Goal: Check status: Check status

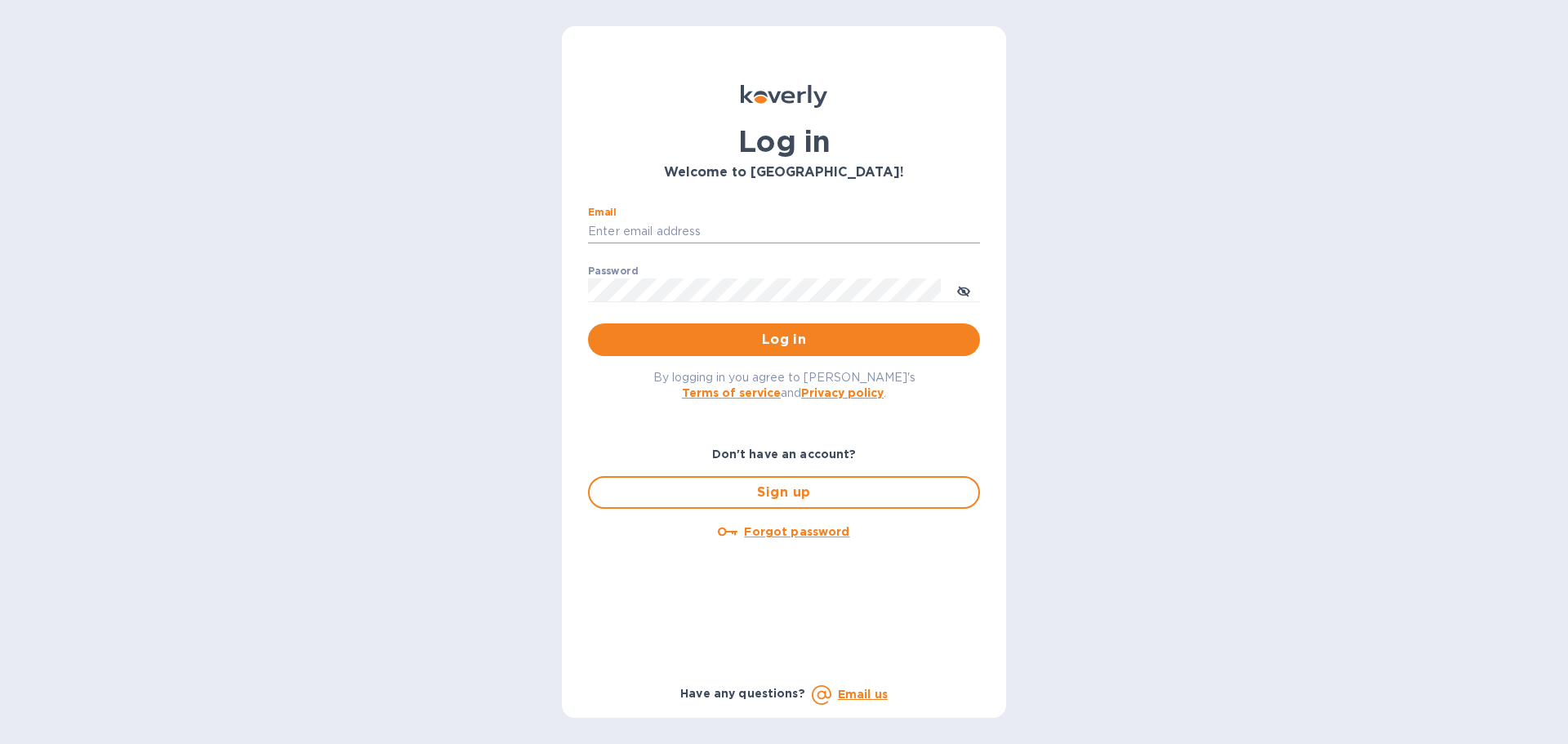
click at [676, 238] on input "Email" at bounding box center [784, 231] width 392 height 24
type input "[PERSON_NAME][EMAIL_ADDRESS][PERSON_NAME][DOMAIN_NAME]"
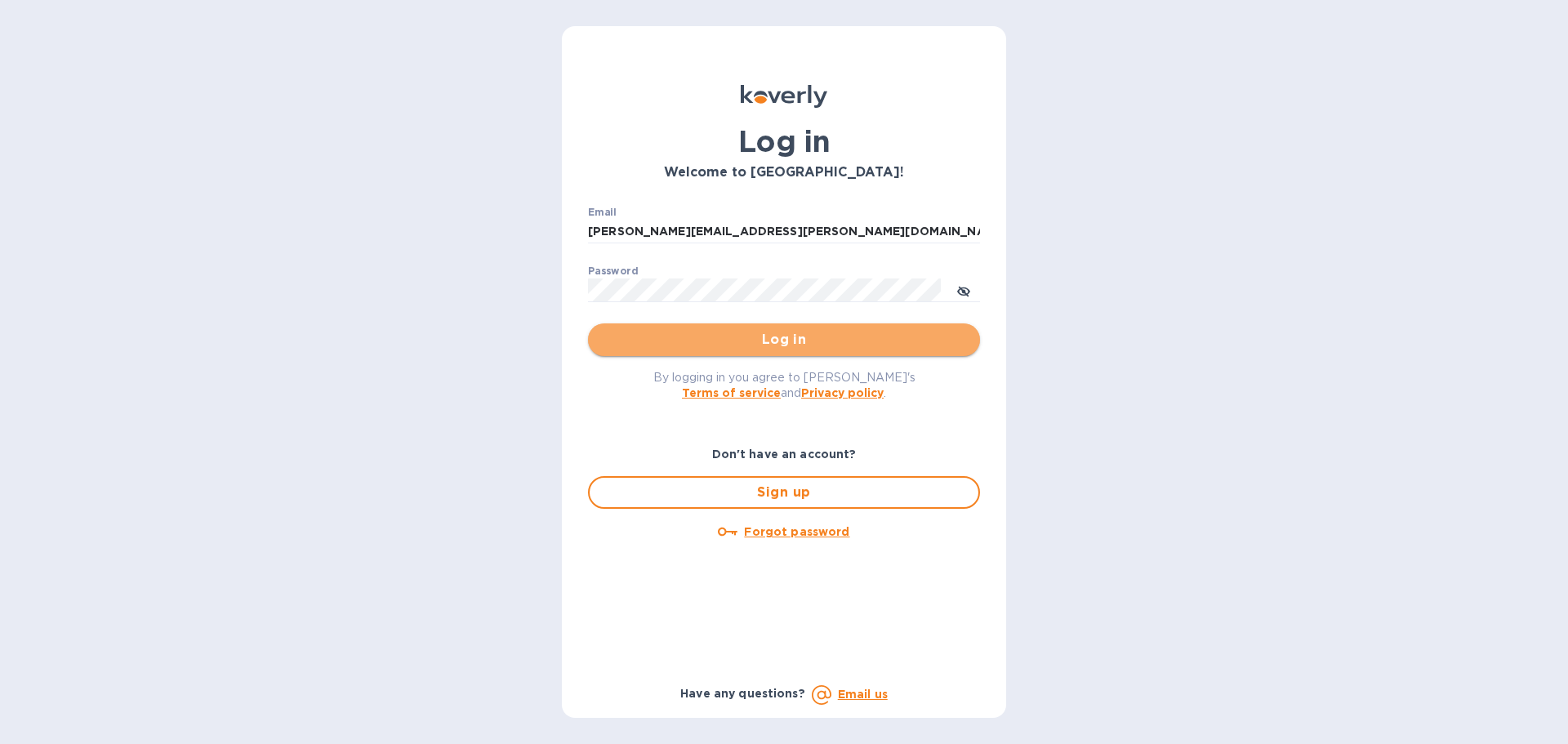
click at [780, 337] on span "Log in" at bounding box center [784, 340] width 366 height 20
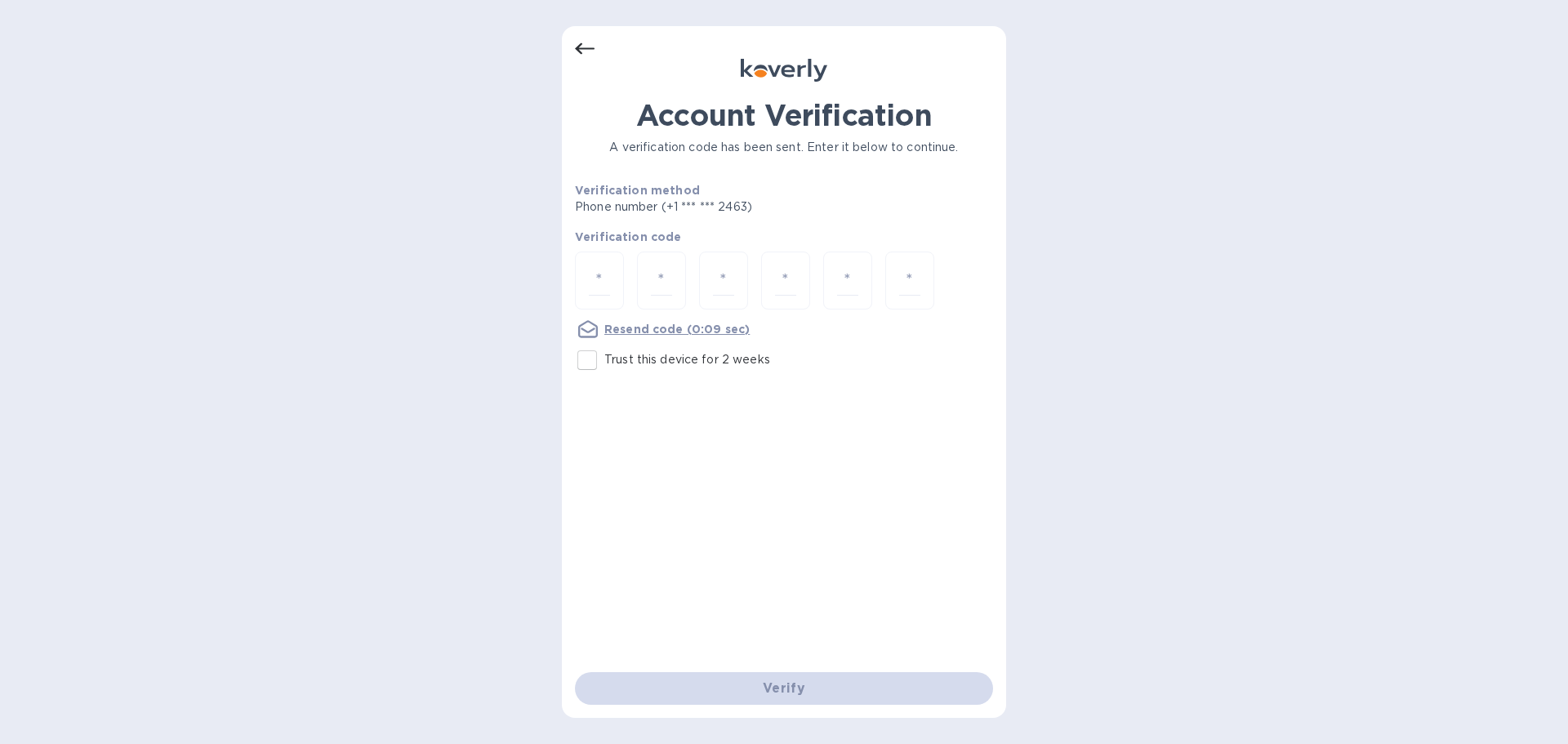
click at [565, 271] on div "Account Verification A verification code has been sent. Enter it below to conti…" at bounding box center [784, 372] width 444 height 692
drag, startPoint x: 600, startPoint y: 286, endPoint x: 601, endPoint y: 274, distance: 12.0
click at [601, 274] on input "number" at bounding box center [599, 280] width 22 height 31
type input "7"
type input "2"
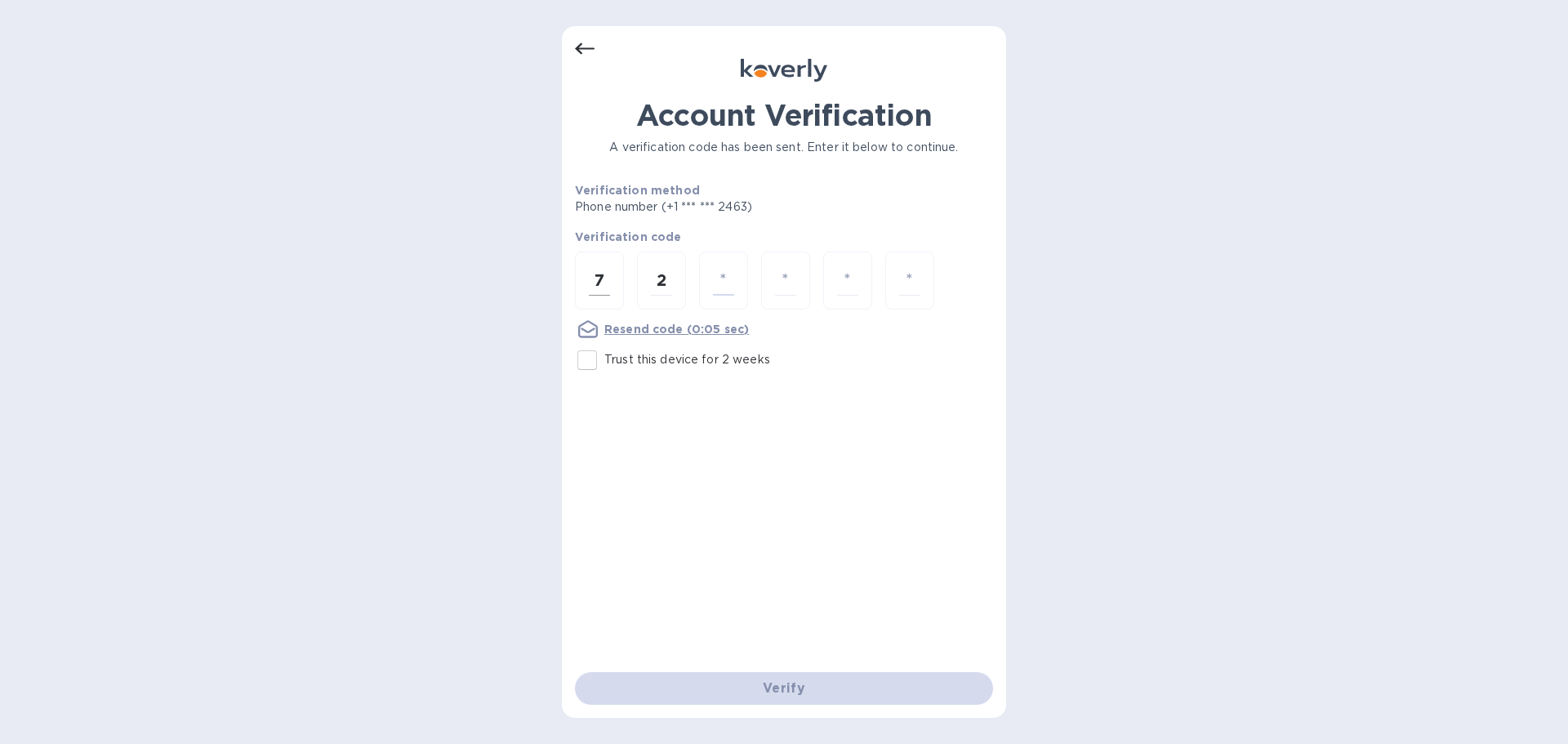
type input "1"
type input "6"
type input "9"
type input "2"
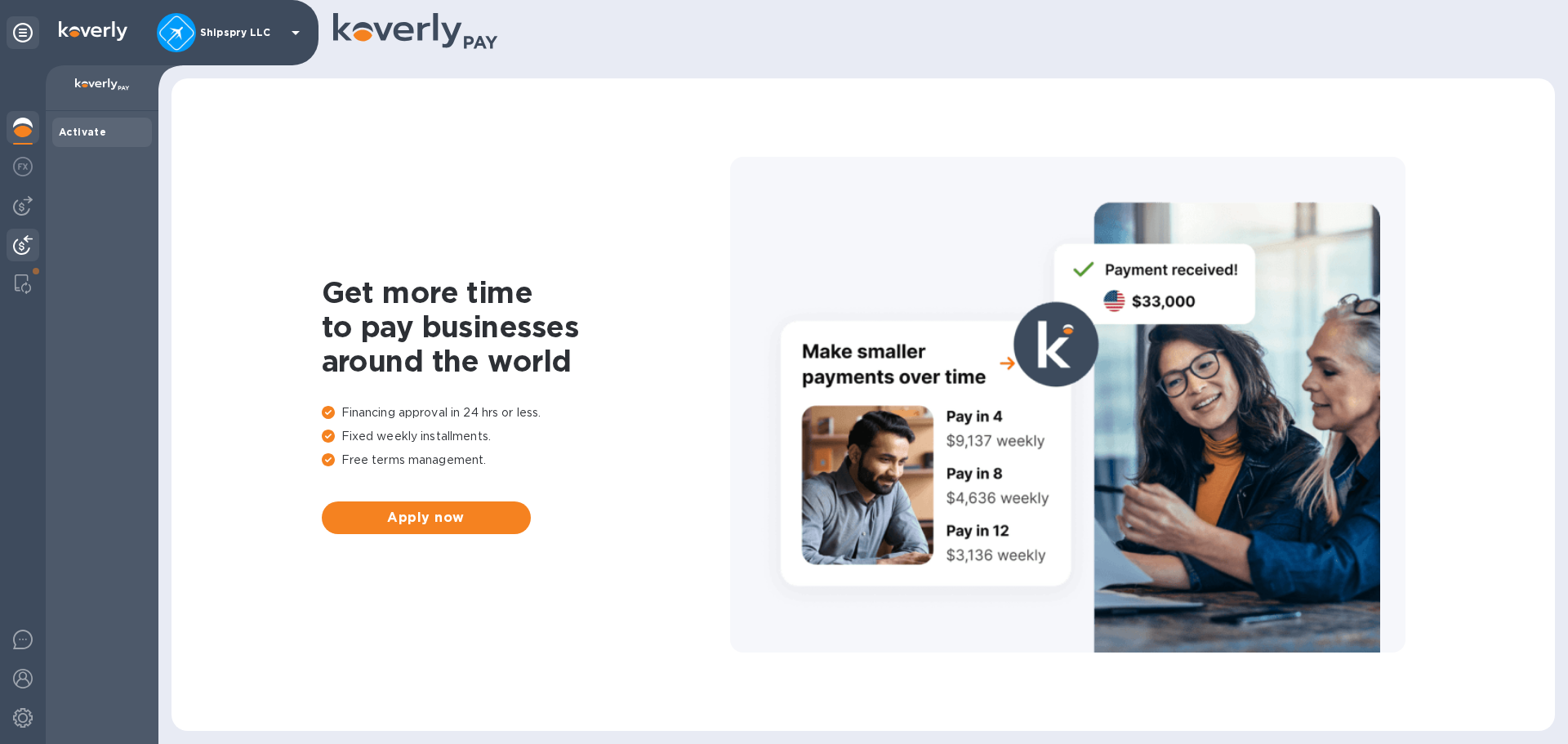
click at [22, 243] on img at bounding box center [23, 245] width 20 height 20
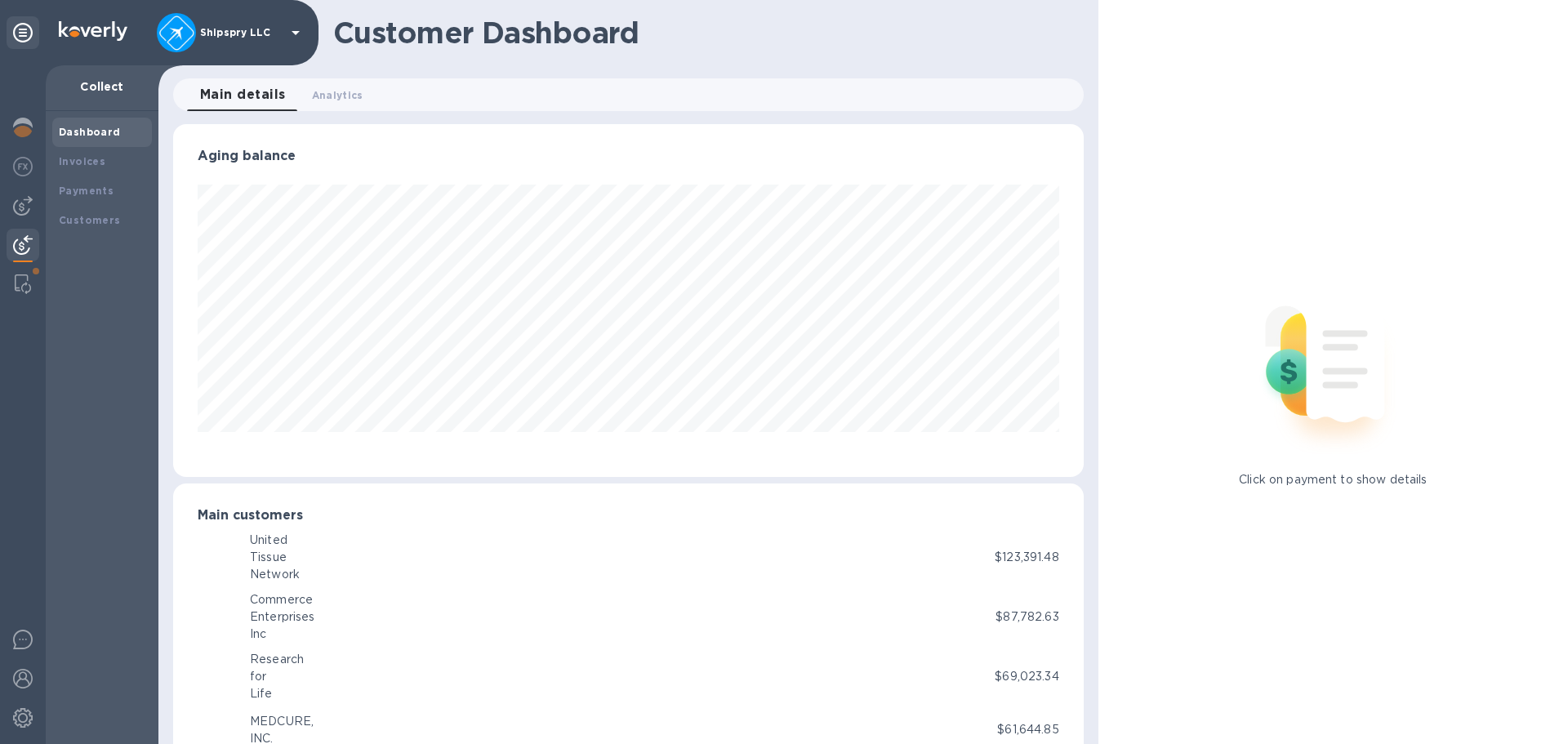
scroll to position [816225, 815688]
click at [96, 192] on b "Payments" at bounding box center [85, 190] width 55 height 13
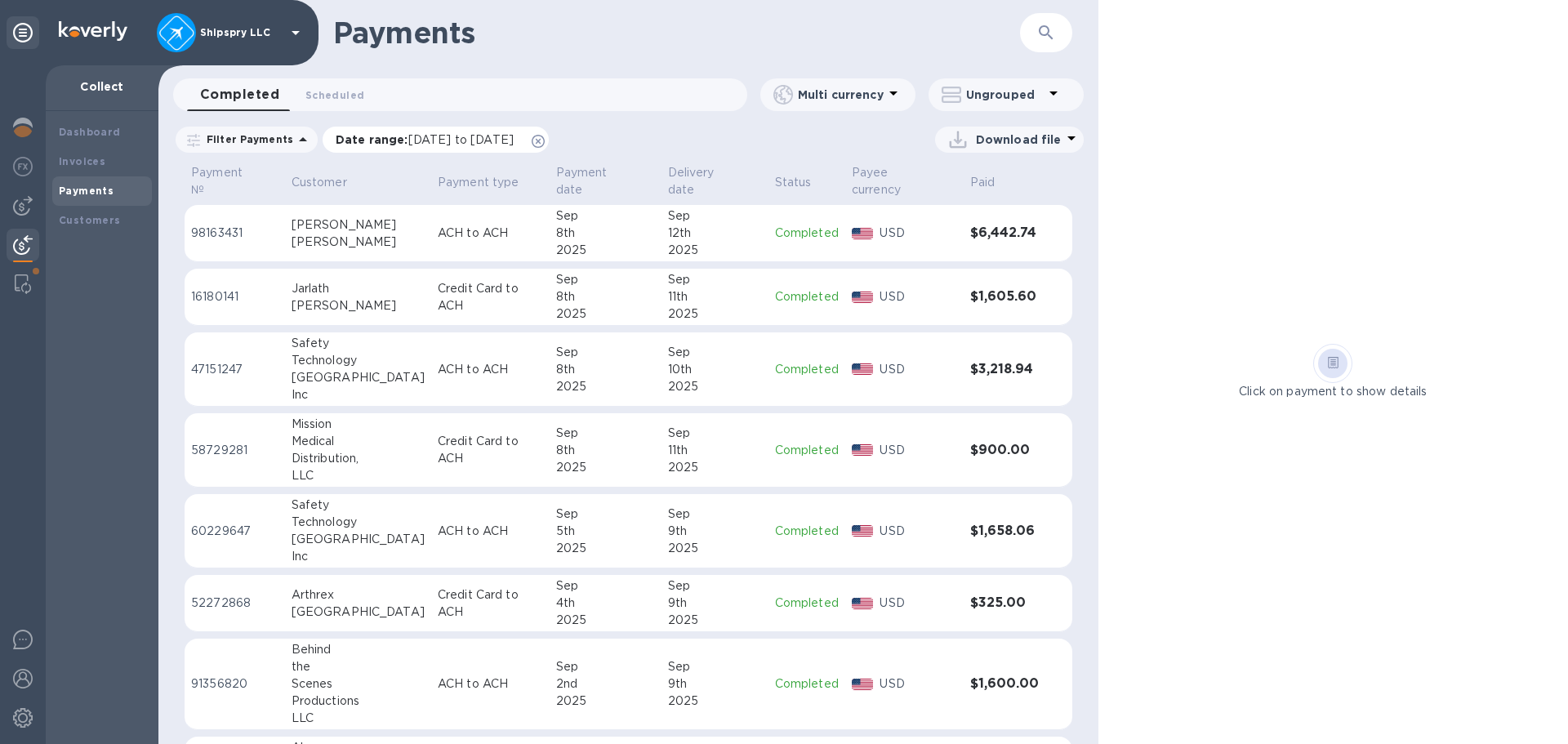
click at [545, 137] on icon at bounding box center [538, 141] width 13 height 13
click at [293, 145] on icon at bounding box center [303, 139] width 20 height 20
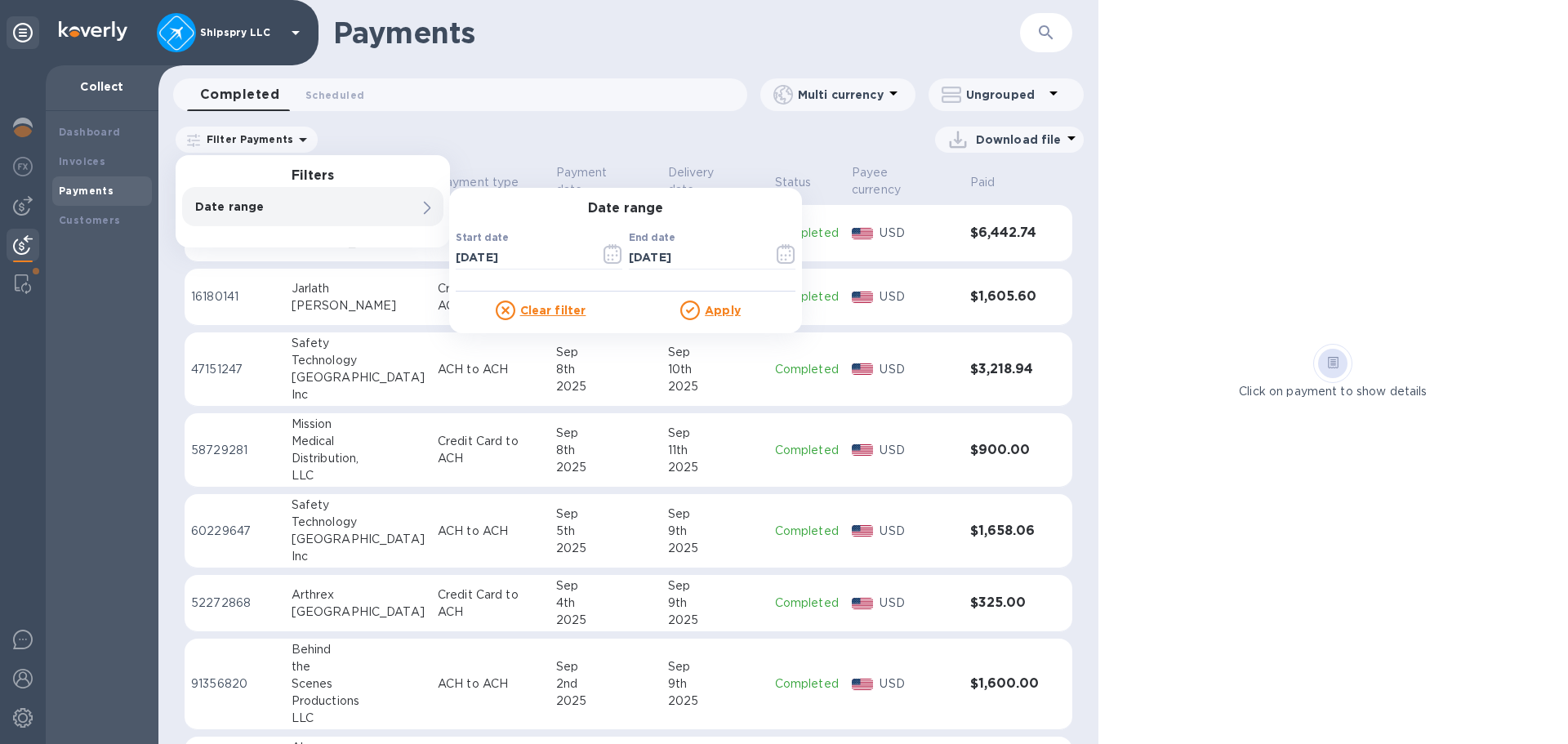
click at [303, 206] on p "Date range" at bounding box center [285, 207] width 180 height 16
click at [616, 255] on icon "button" at bounding box center [616, 255] width 3 height 3
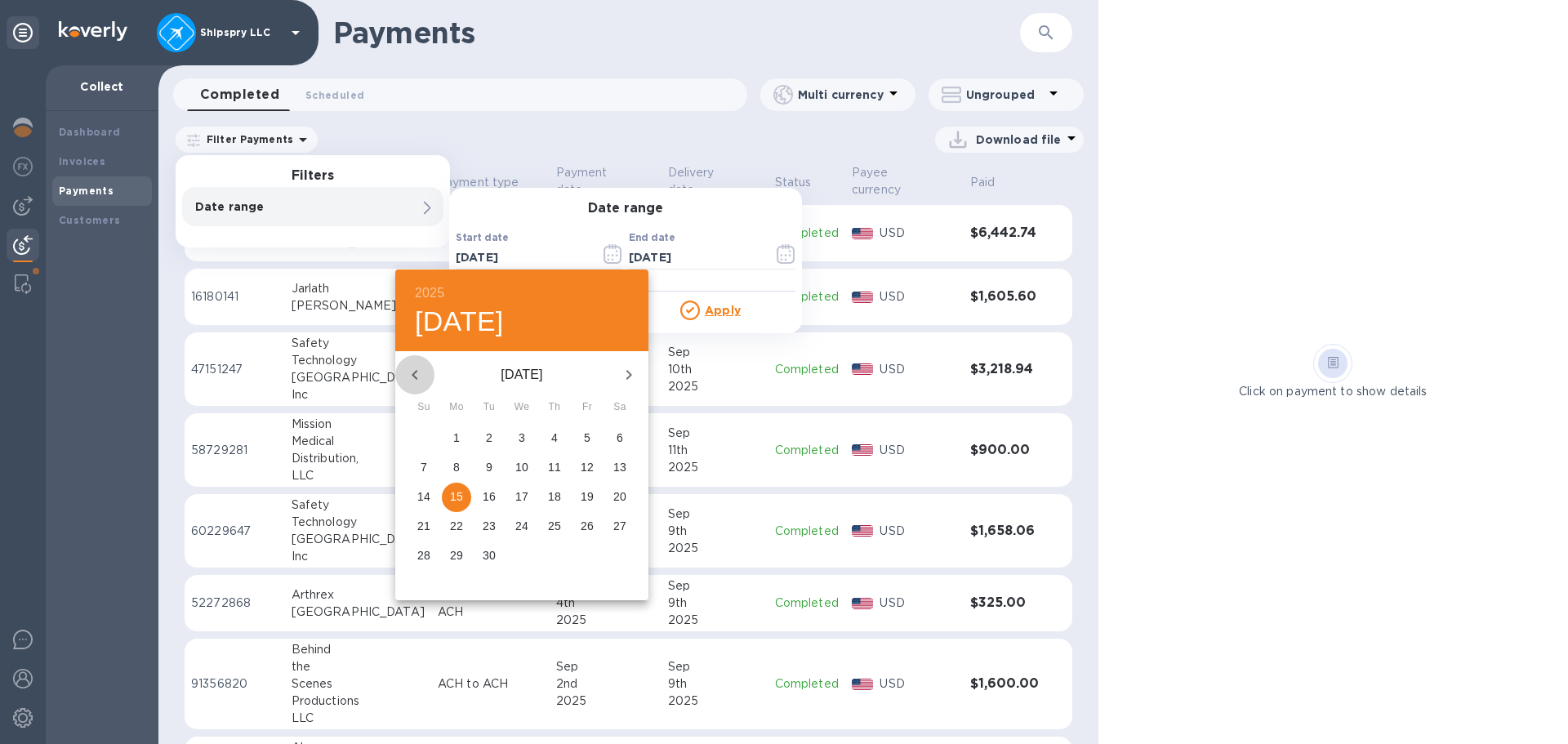
click at [403, 376] on button "button" at bounding box center [415, 375] width 40 height 40
click at [413, 376] on icon "button" at bounding box center [414, 375] width 5 height 10
click at [426, 438] on p "1" at bounding box center [423, 438] width 6 height 16
type input "[DATE]"
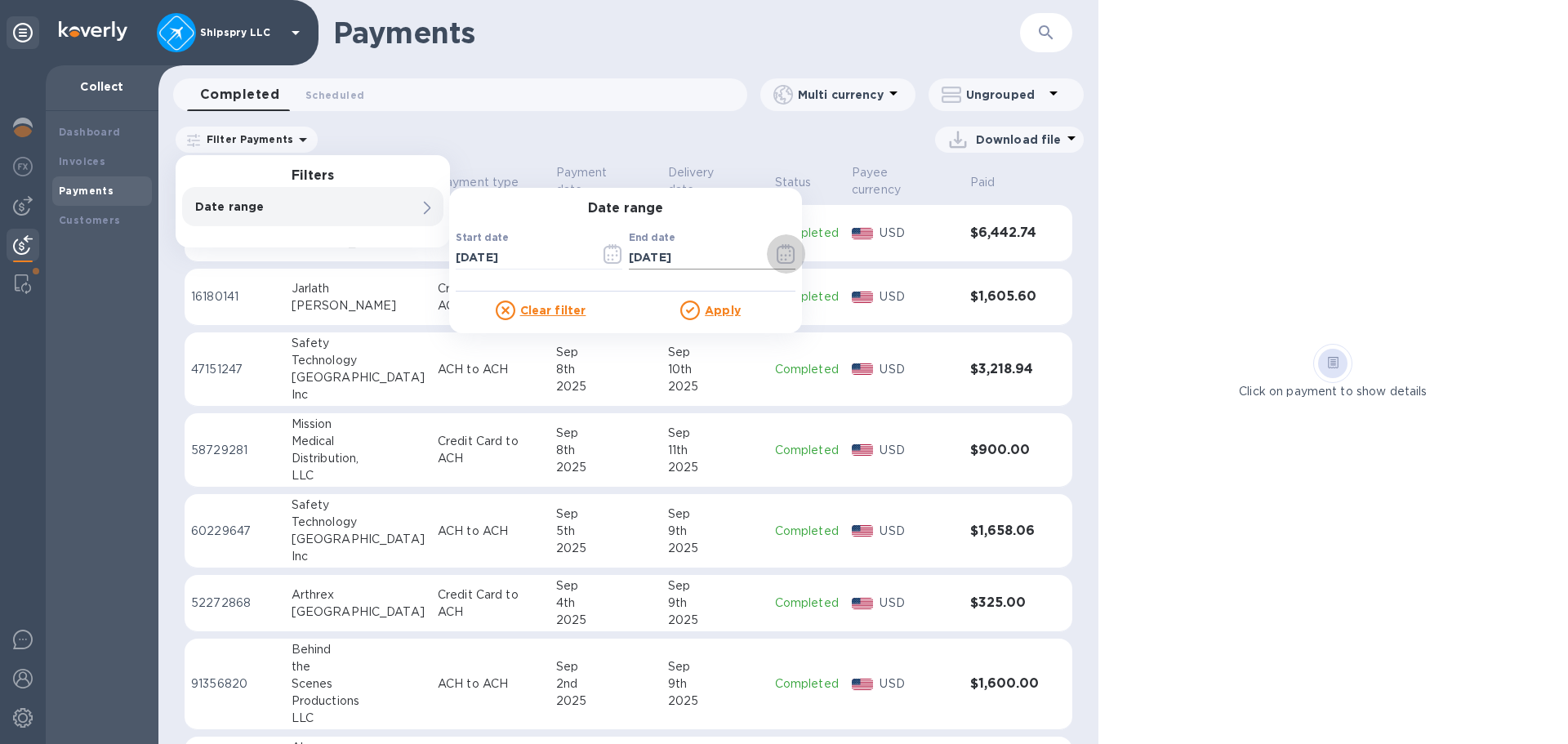
click at [778, 252] on icon "button" at bounding box center [785, 254] width 18 height 20
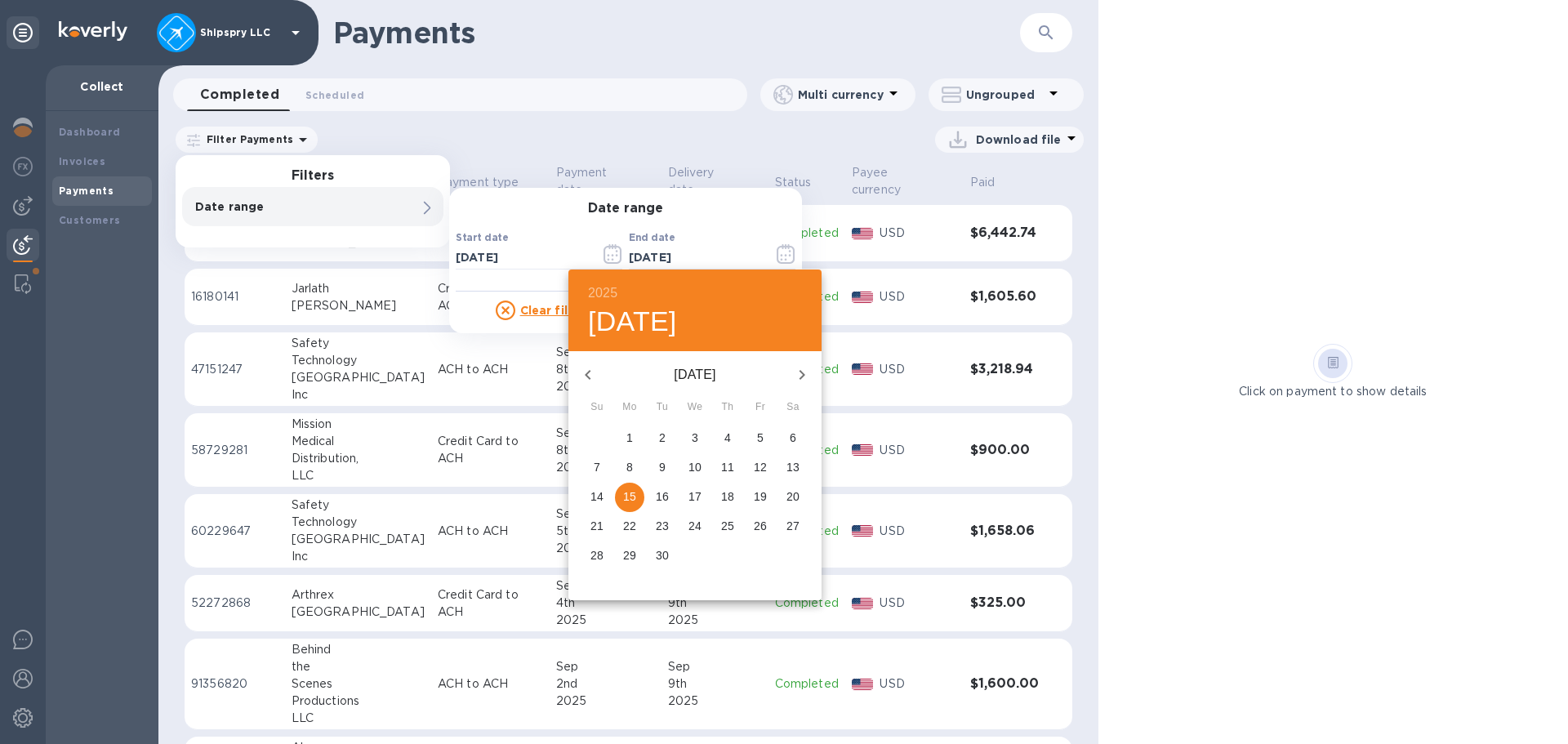
click at [585, 377] on icon "button" at bounding box center [588, 375] width 20 height 20
drag, startPoint x: 798, startPoint y: 374, endPoint x: 788, endPoint y: 384, distance: 14.1
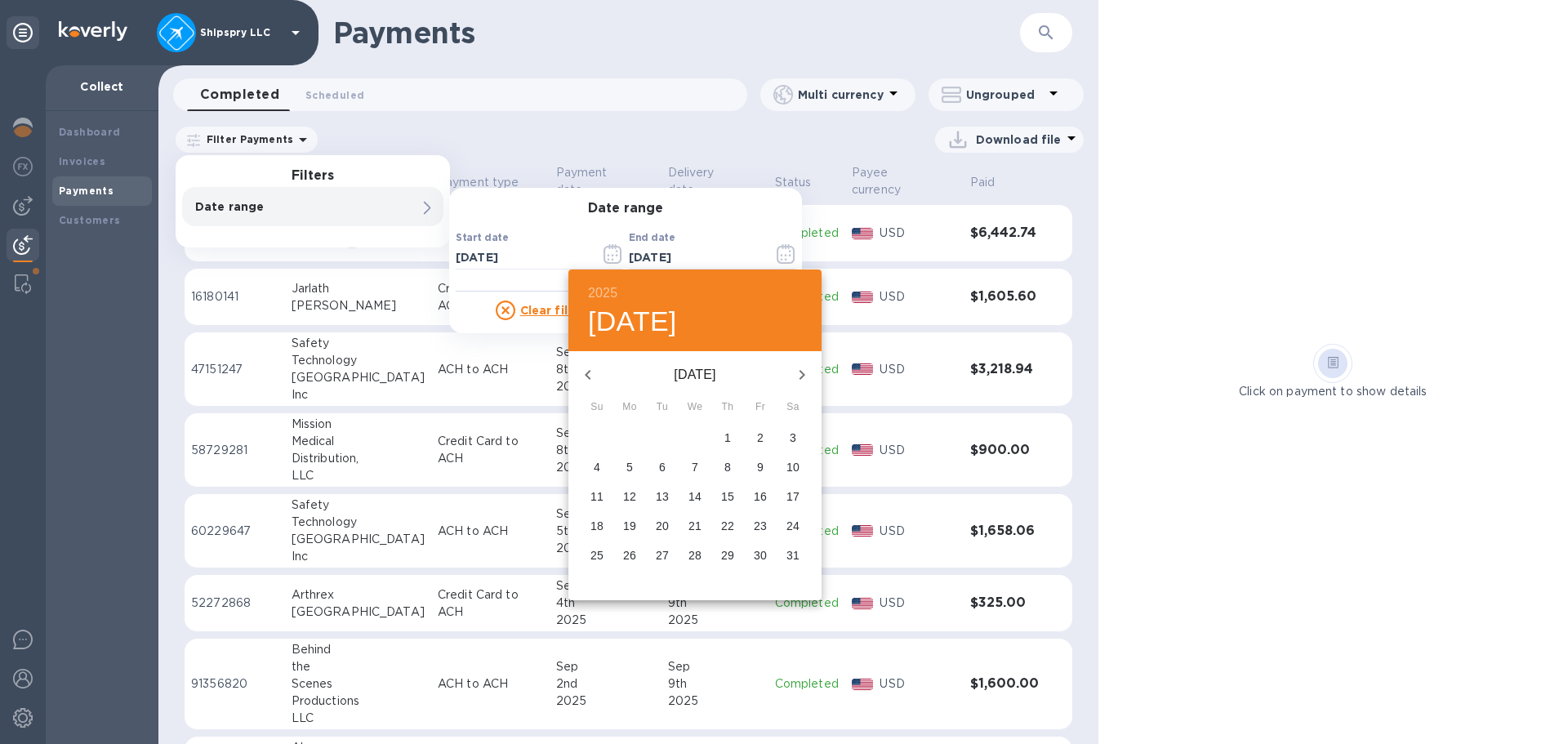
click at [798, 376] on icon "button" at bounding box center [802, 375] width 20 height 20
click at [627, 551] on p "30" at bounding box center [629, 555] width 13 height 16
type input "[DATE]"
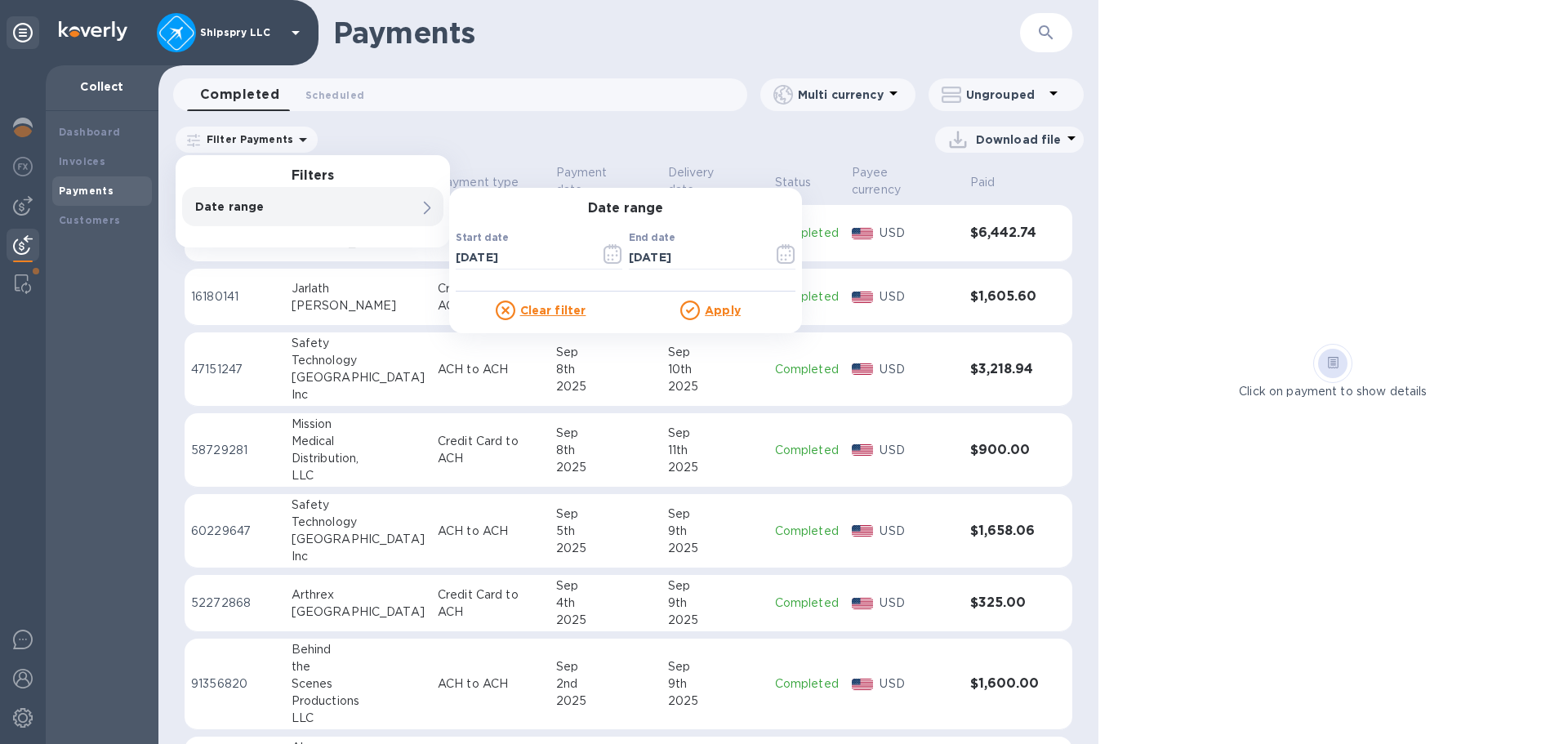
click at [707, 317] on u "Apply" at bounding box center [722, 310] width 36 height 13
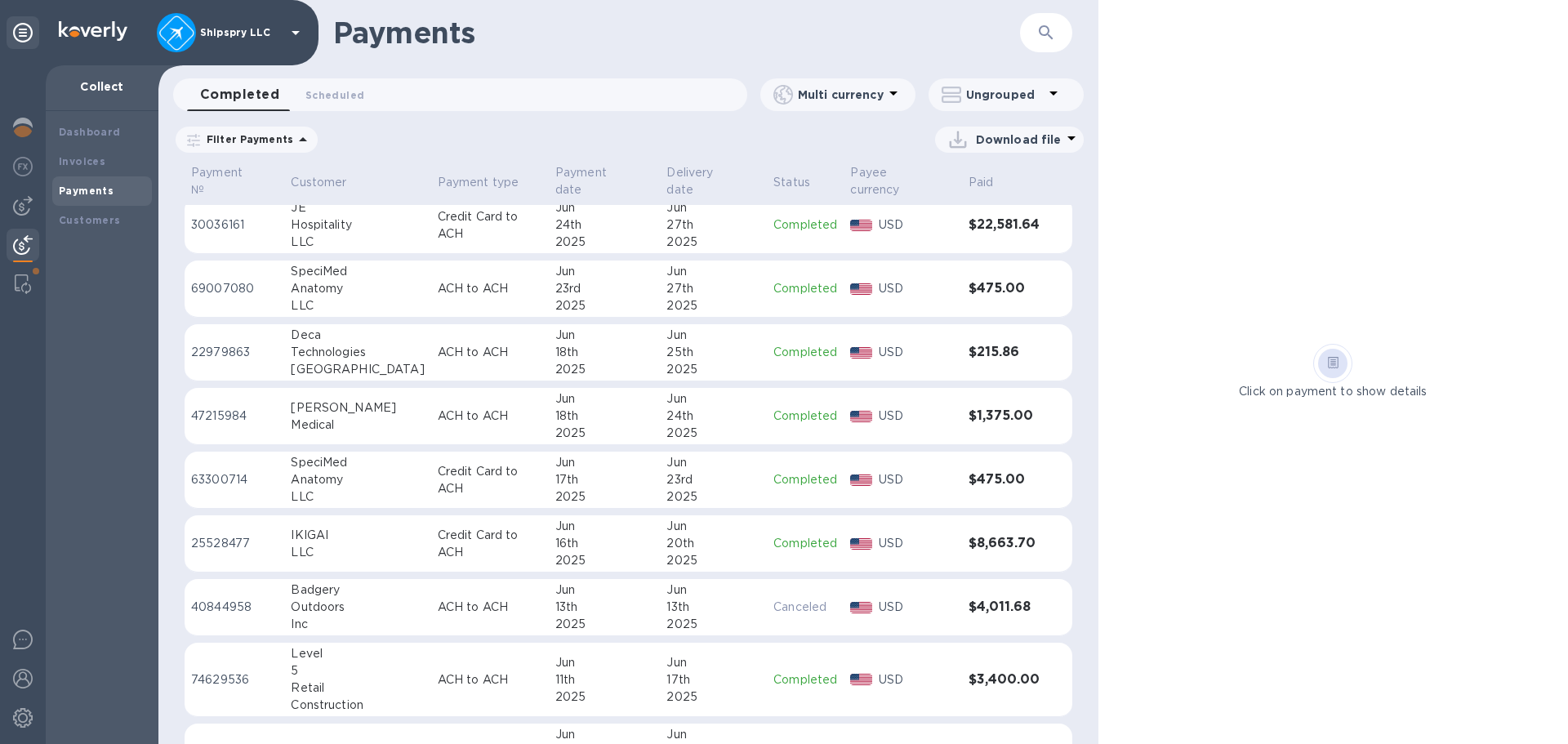
scroll to position [164, 0]
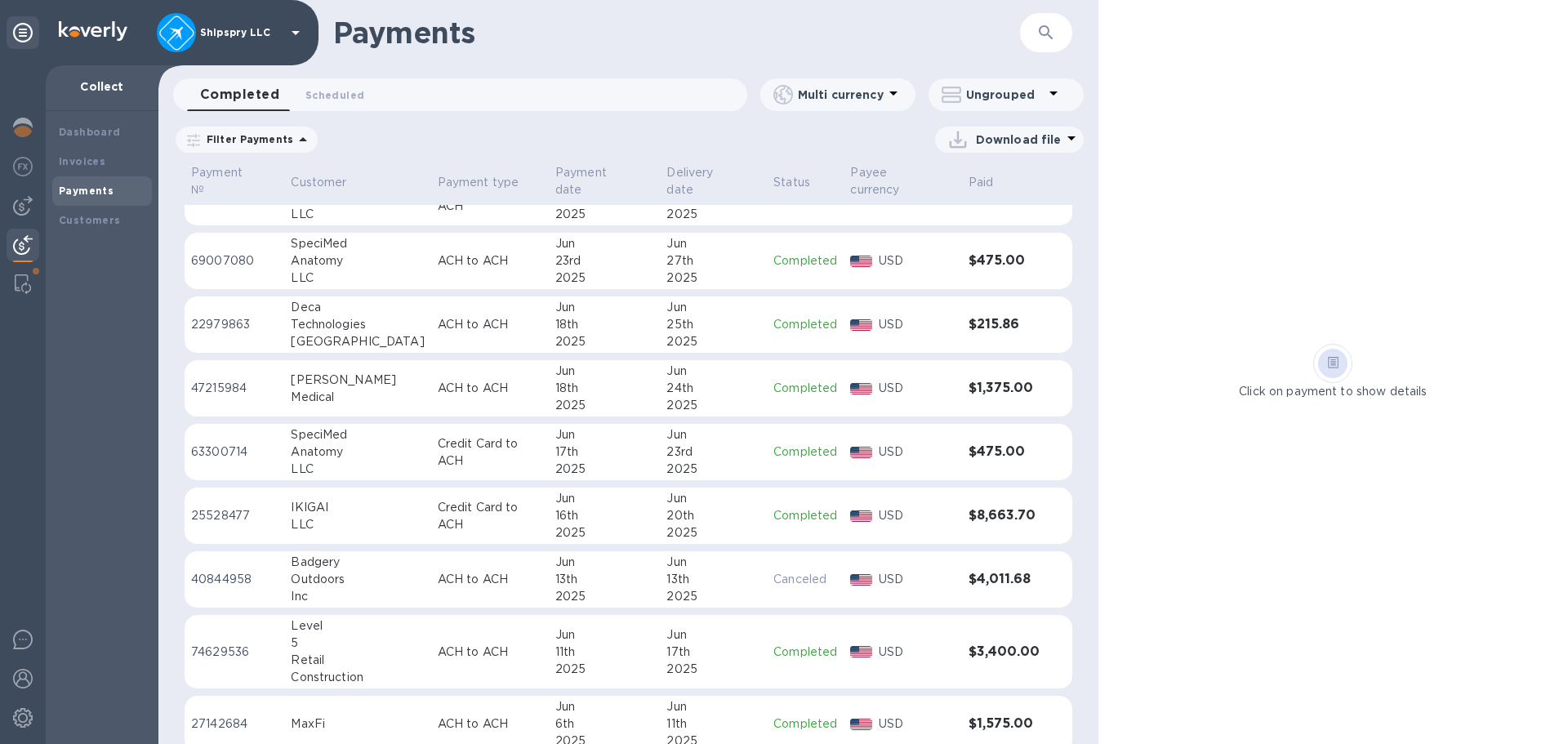
click at [596, 403] on table "Payment № Customer Payment type Payment date Delivery date Status Payee currenc…" at bounding box center [628, 542] width 888 height 1087
click at [586, 443] on div "17th" at bounding box center [605, 451] width 99 height 17
